Goal: Navigation & Orientation: Go to known website

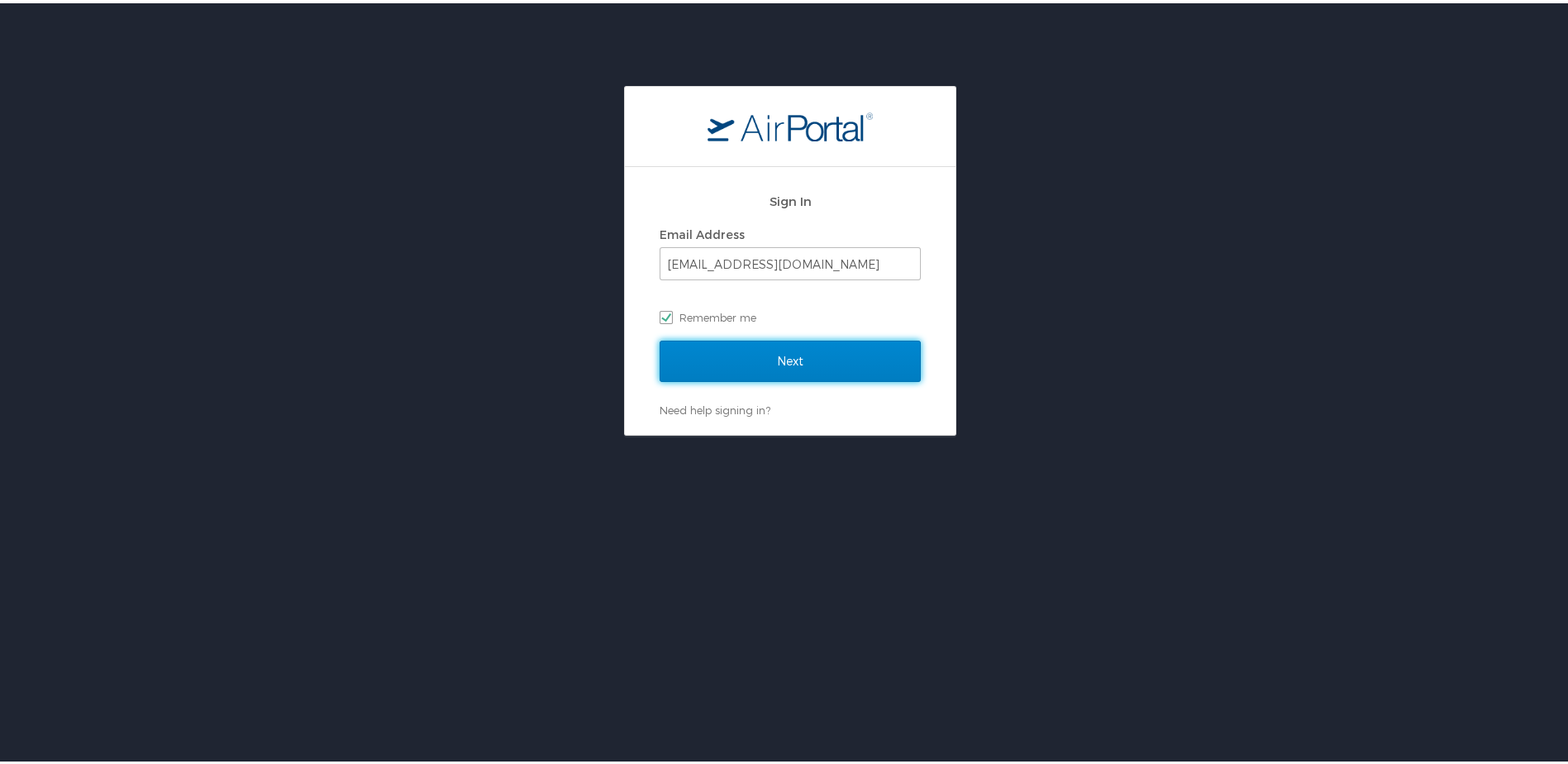
click at [759, 355] on input "Next" at bounding box center [790, 357] width 261 height 41
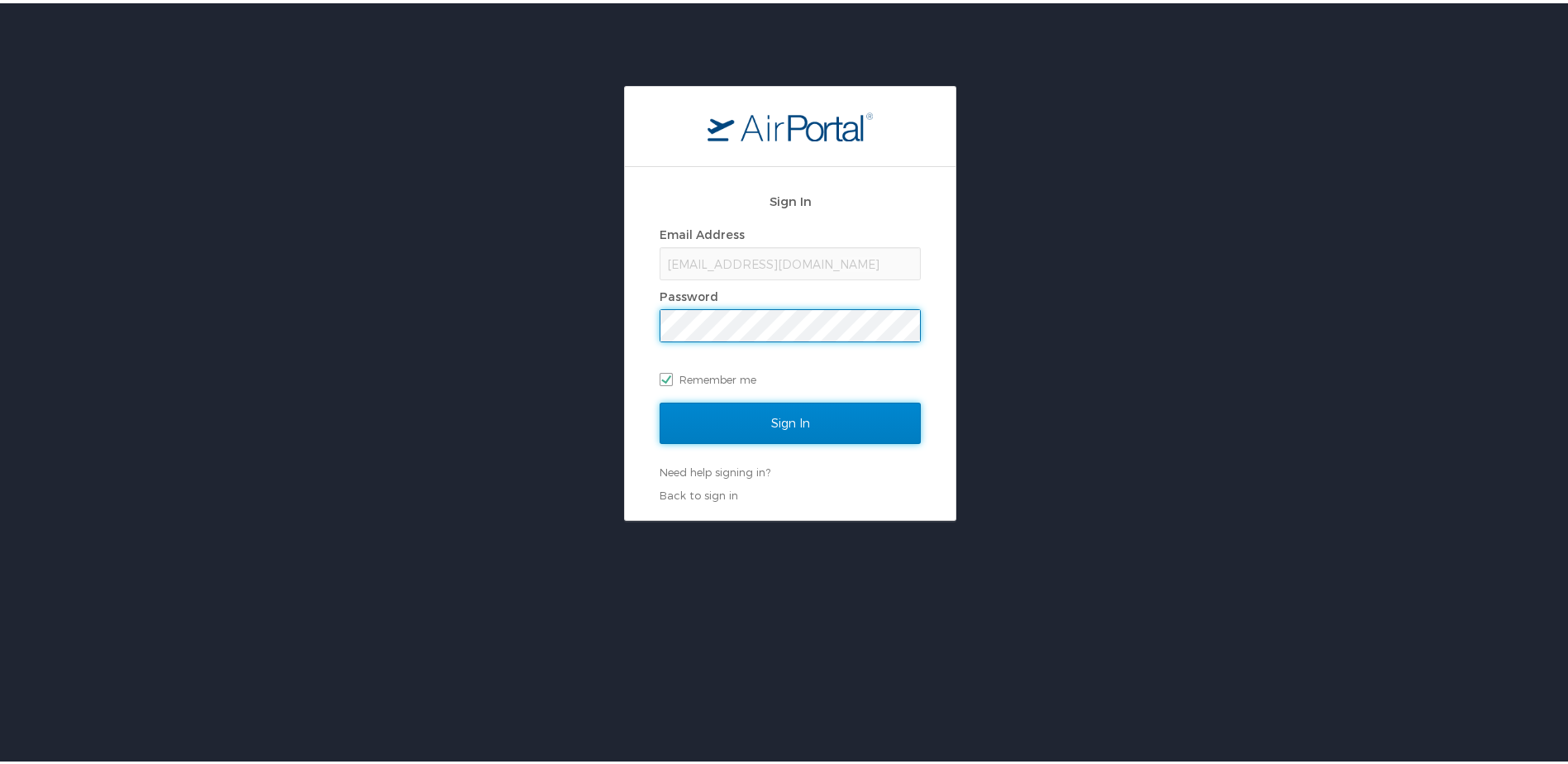
click at [783, 421] on input "Sign In" at bounding box center [790, 420] width 261 height 41
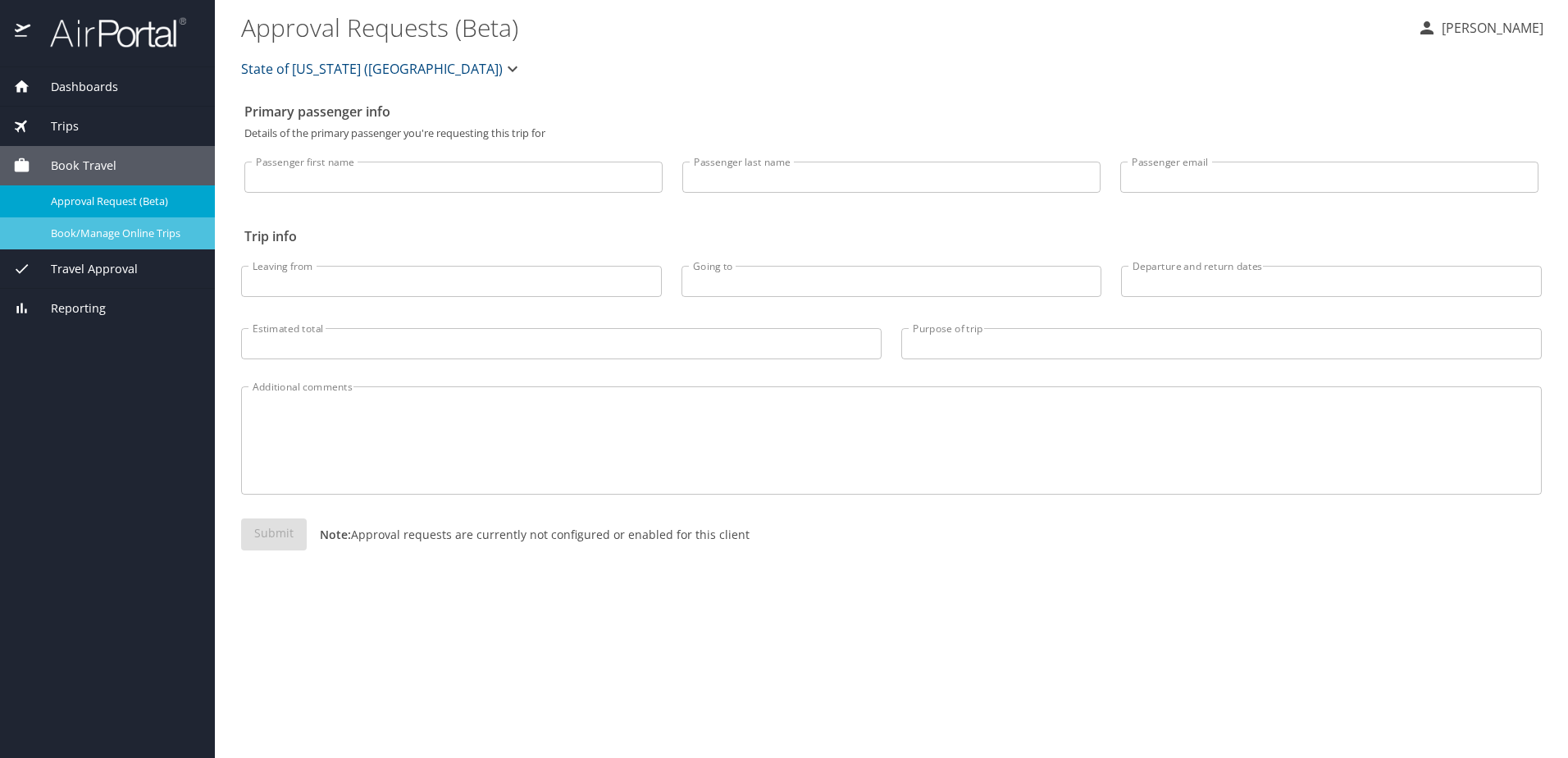
click at [130, 235] on span "Book/Manage Online Trips" at bounding box center [123, 233] width 144 height 16
